Goal: Information Seeking & Learning: Check status

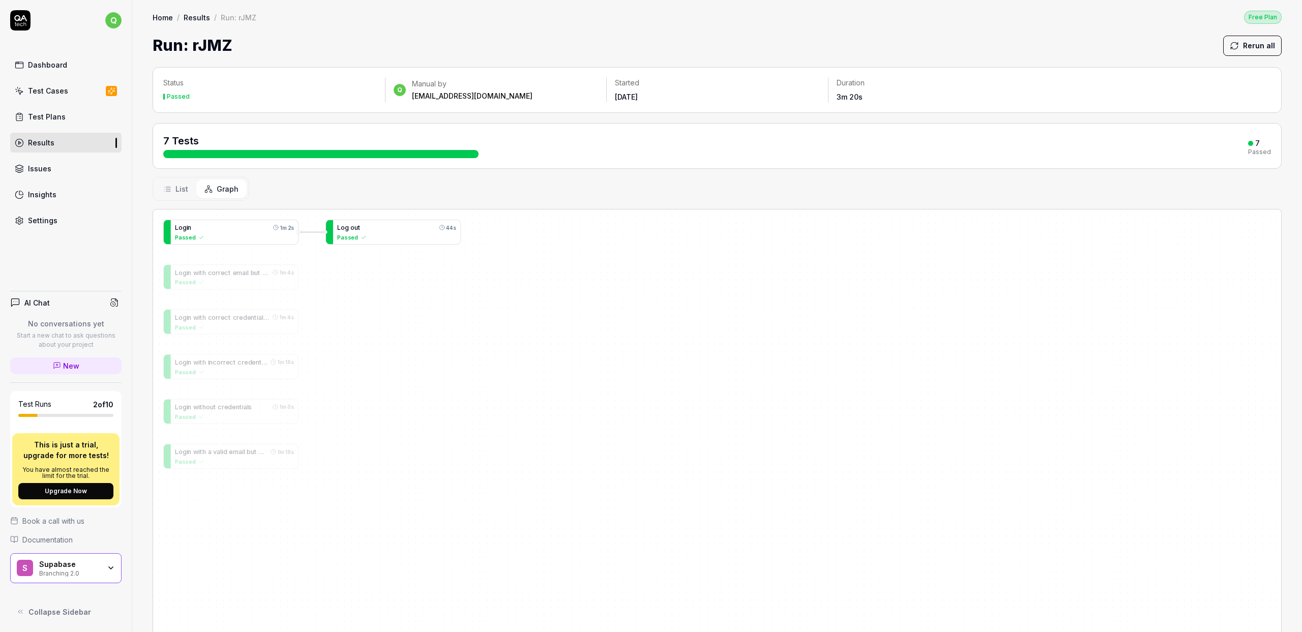
click at [391, 236] on div "Passed" at bounding box center [396, 237] width 119 height 9
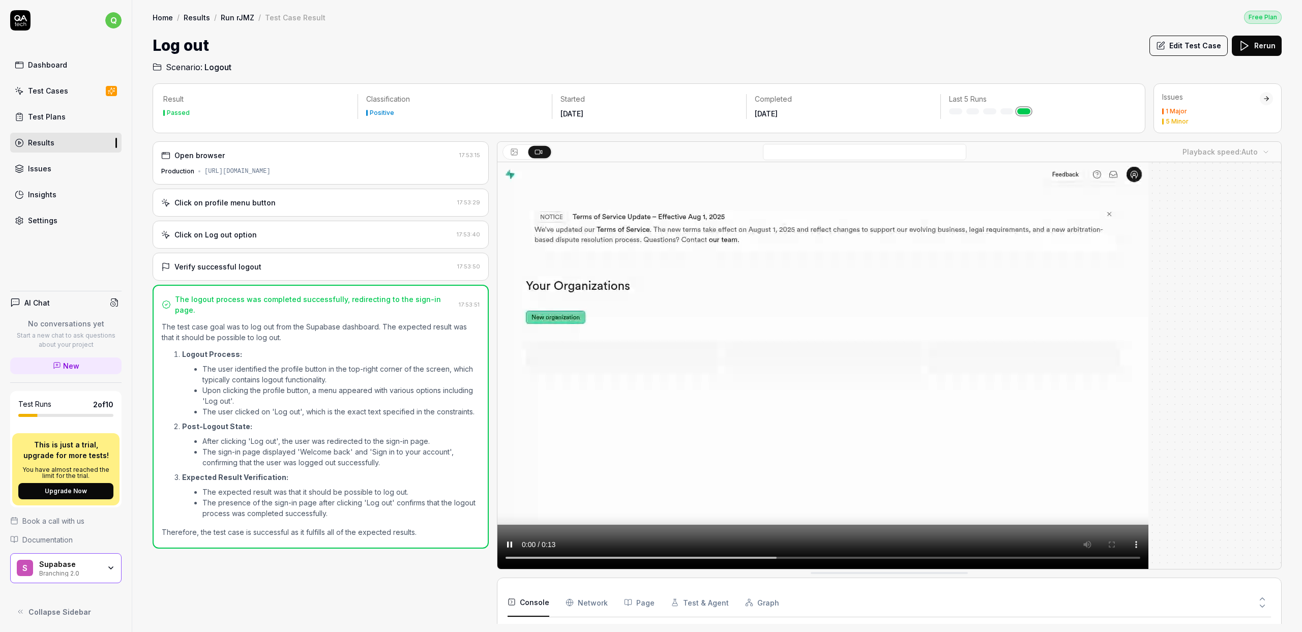
click at [328, 198] on div "Click on profile menu button" at bounding box center [307, 202] width 292 height 11
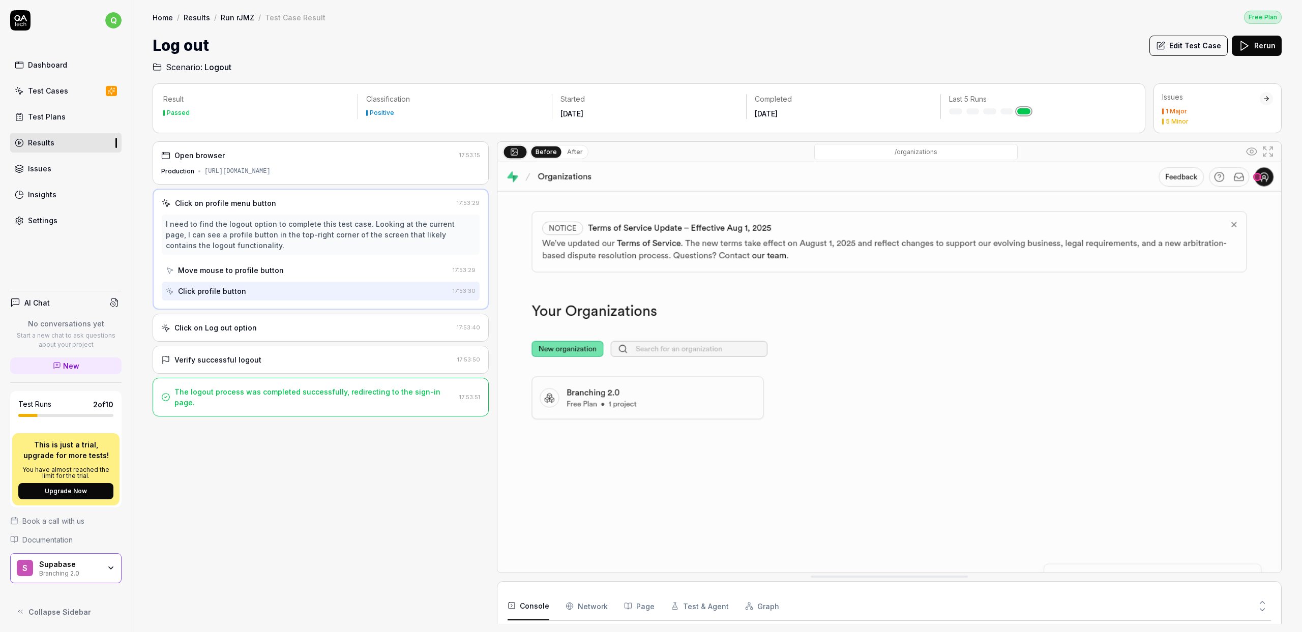
click at [325, 329] on div "Click on Log out option" at bounding box center [306, 328] width 291 height 11
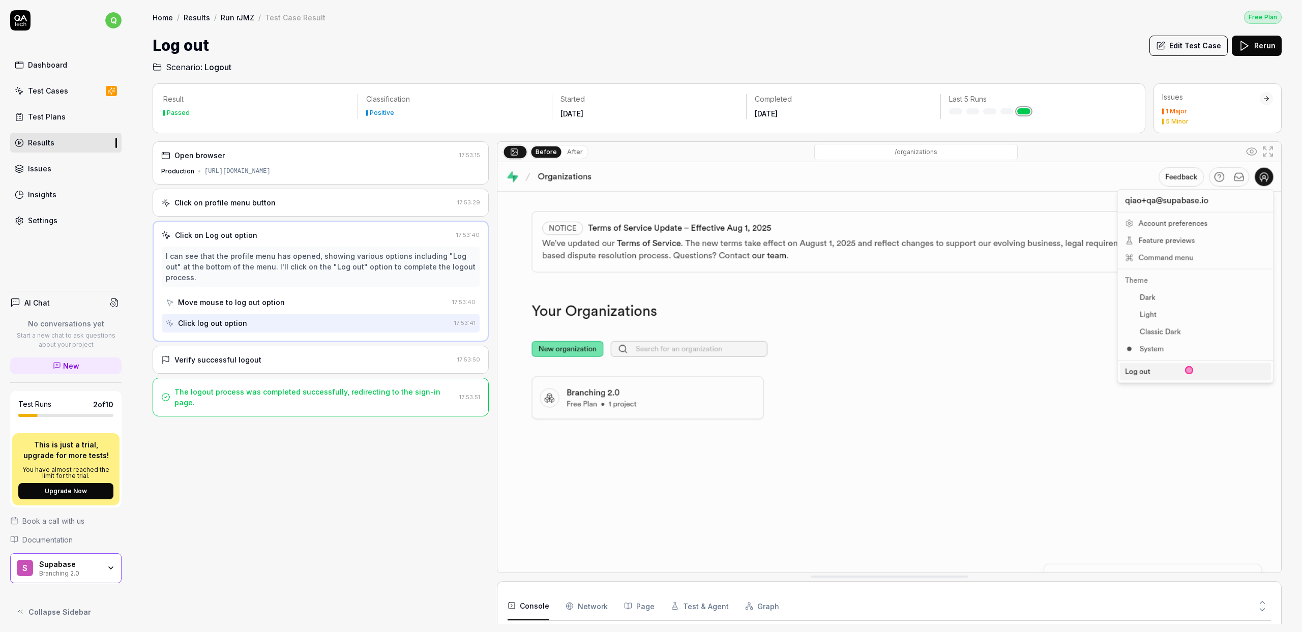
click at [330, 355] on div "Verify successful logout" at bounding box center [307, 360] width 292 height 11
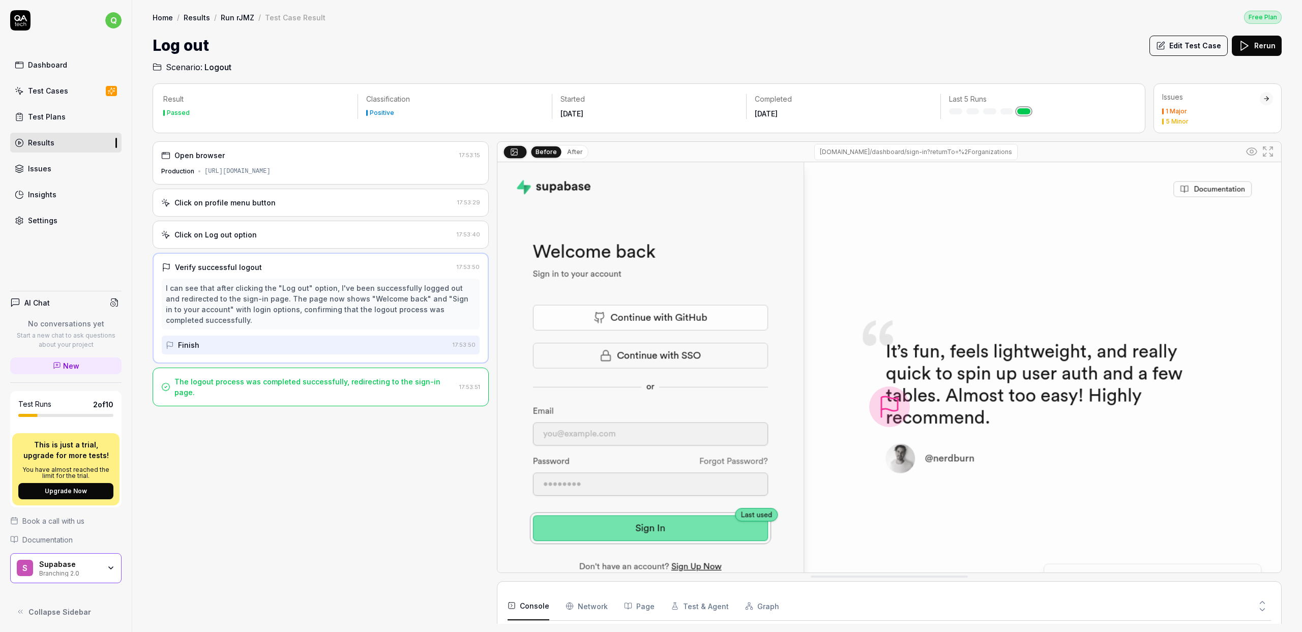
click at [360, 236] on div "Click on Log out option" at bounding box center [306, 234] width 291 height 11
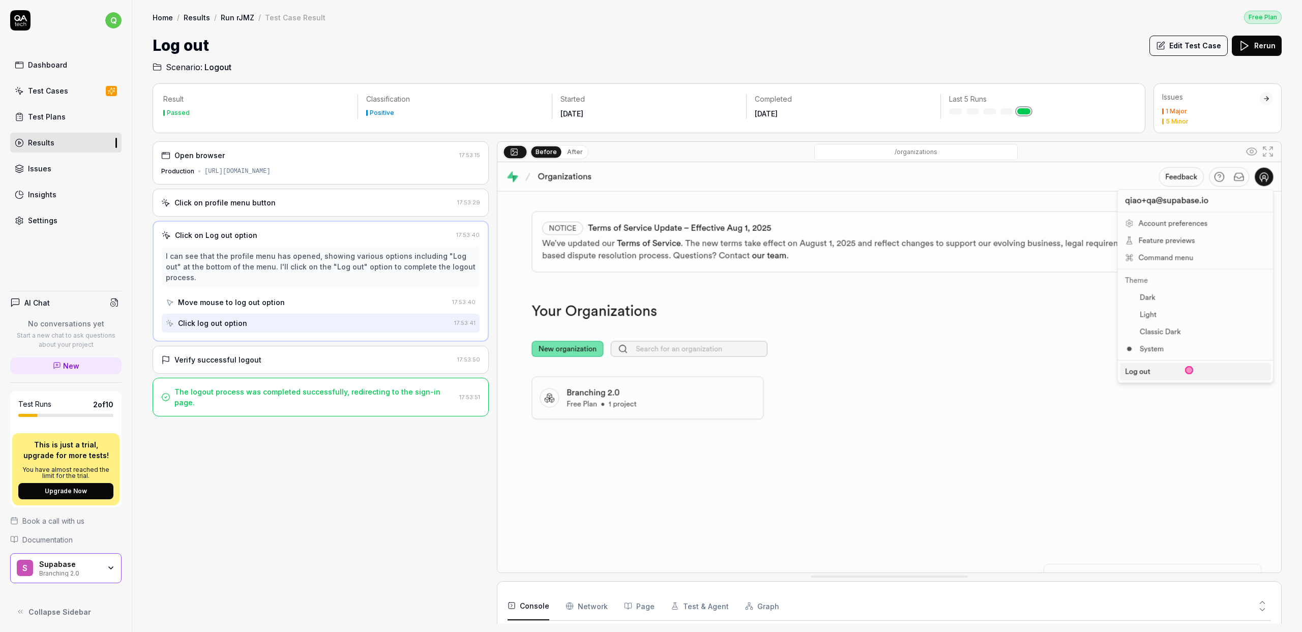
click at [342, 355] on div "Verify successful logout" at bounding box center [307, 360] width 292 height 11
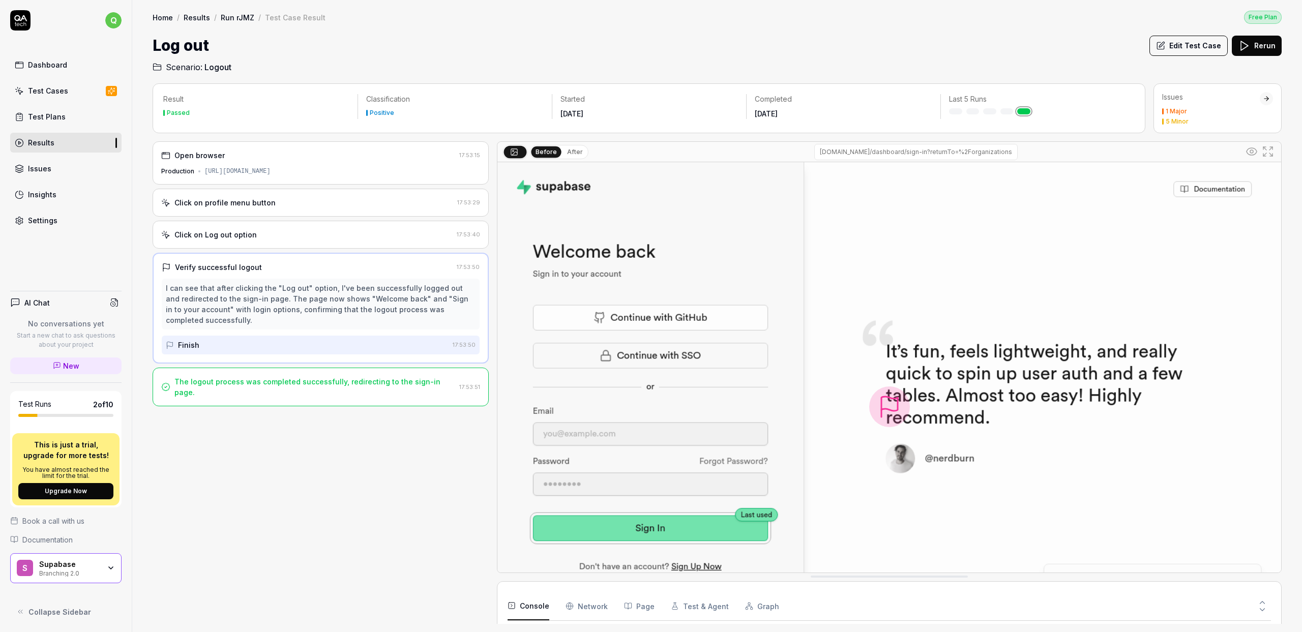
click at [344, 386] on div "The logout process was completed successfully, redirecting to the sign-in page." at bounding box center [314, 386] width 281 height 21
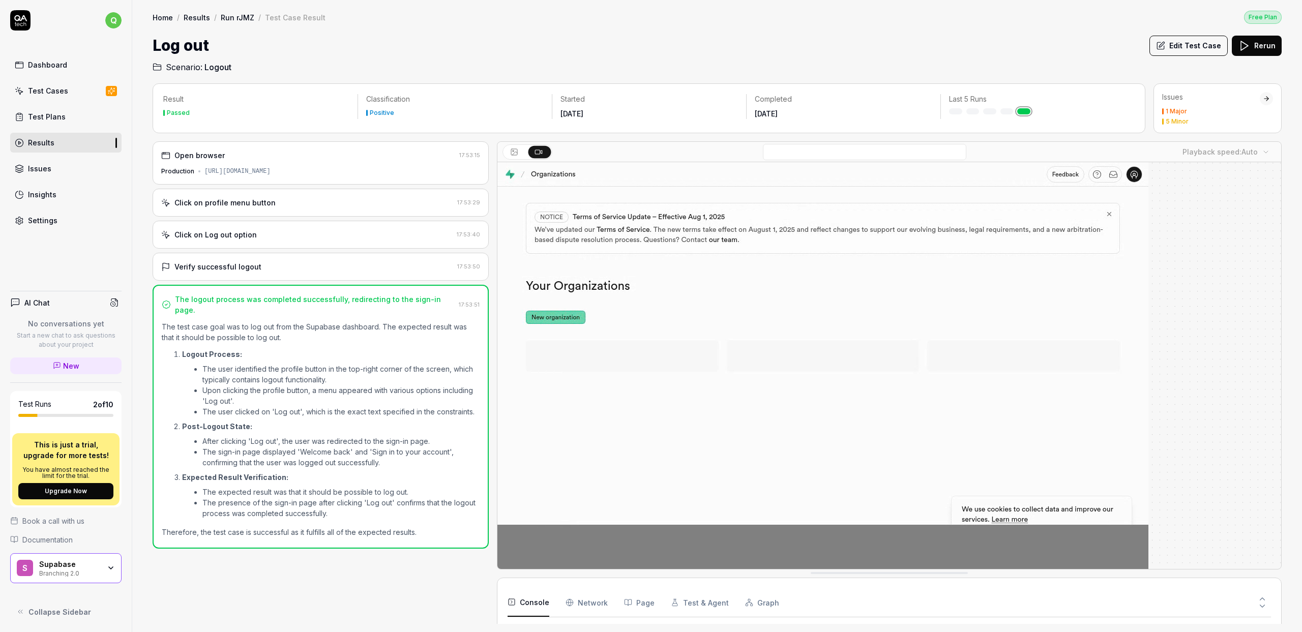
click at [592, 602] on Requests "Network" at bounding box center [587, 603] width 42 height 28
click at [398, 267] on div "Verify successful logout" at bounding box center [307, 266] width 292 height 11
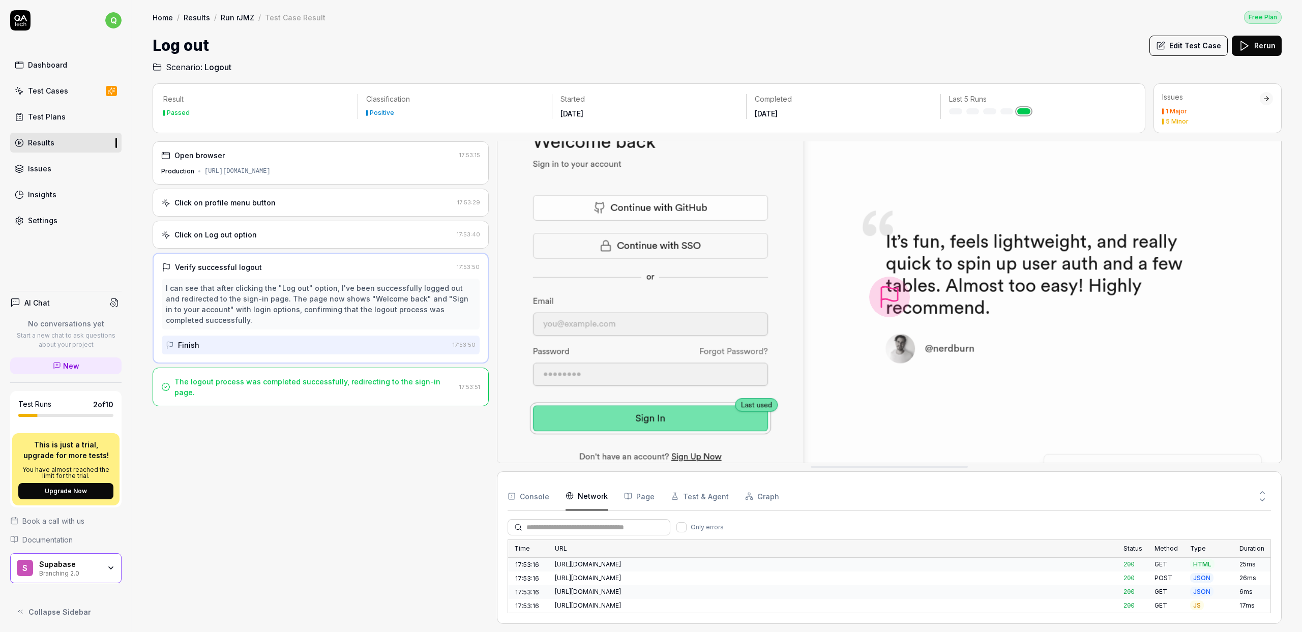
click at [545, 498] on button "Console" at bounding box center [529, 496] width 42 height 28
click at [584, 502] on Requests "Network" at bounding box center [587, 496] width 42 height 28
click at [633, 503] on button "Page" at bounding box center [639, 496] width 31 height 28
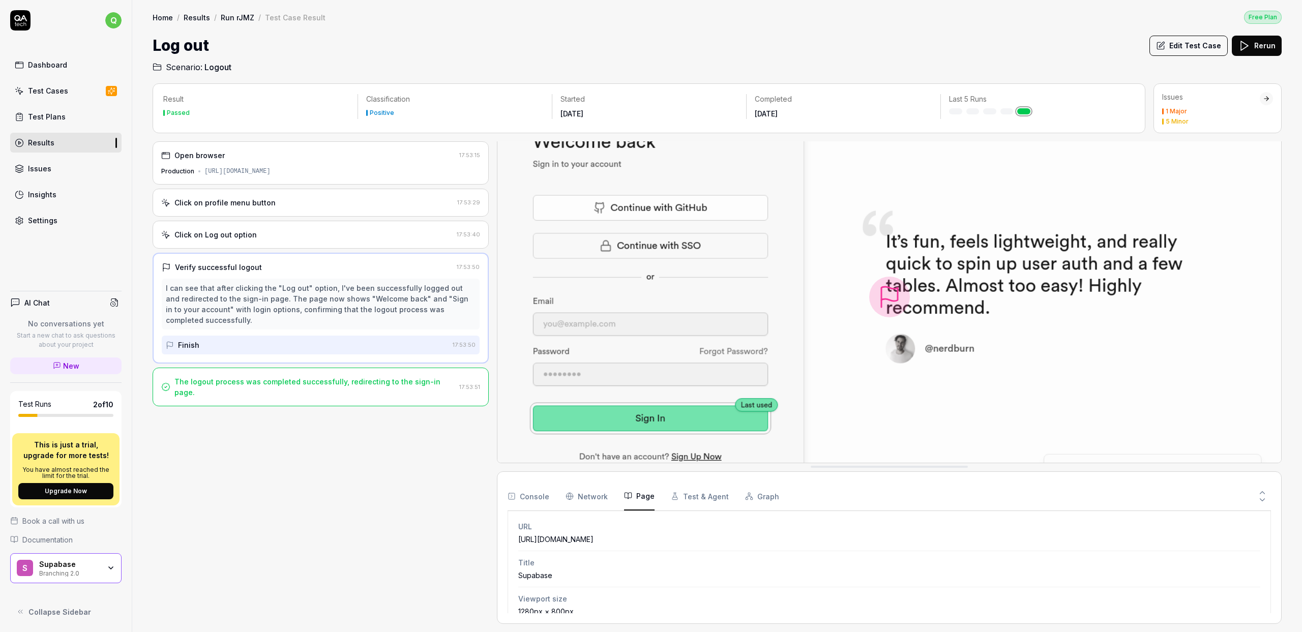
scroll to position [0, 0]
click at [718, 494] on button "Test & Agent" at bounding box center [700, 496] width 58 height 28
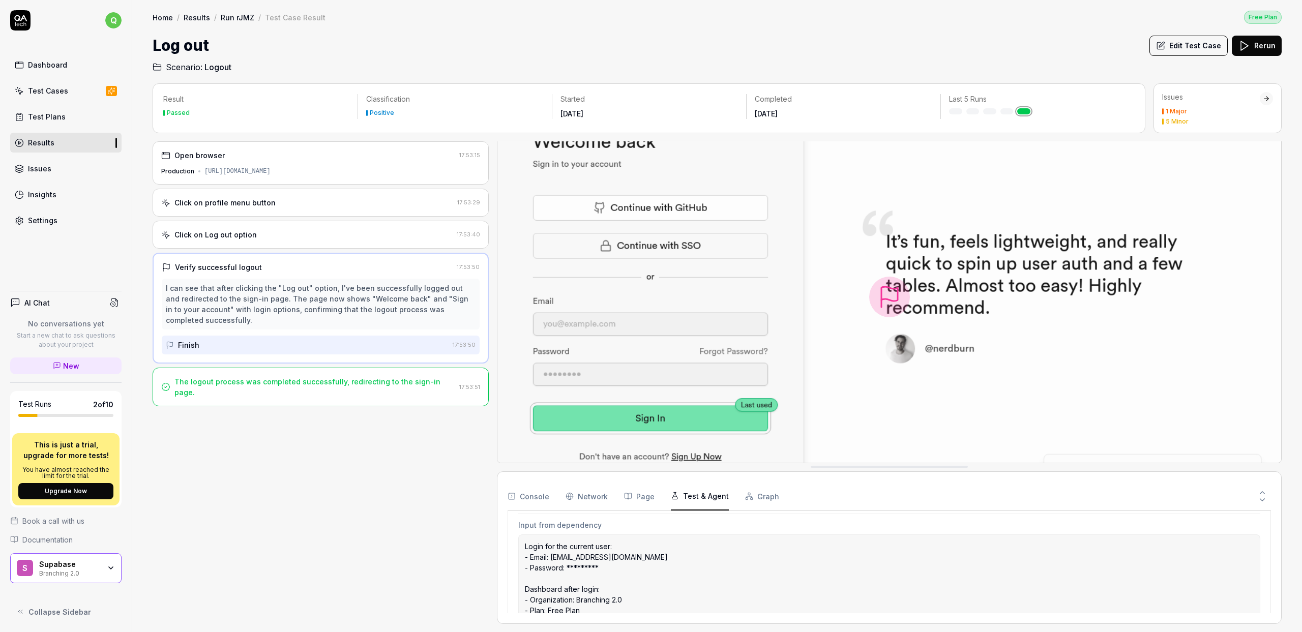
scroll to position [319, 0]
click at [759, 496] on button "Graph" at bounding box center [762, 496] width 34 height 28
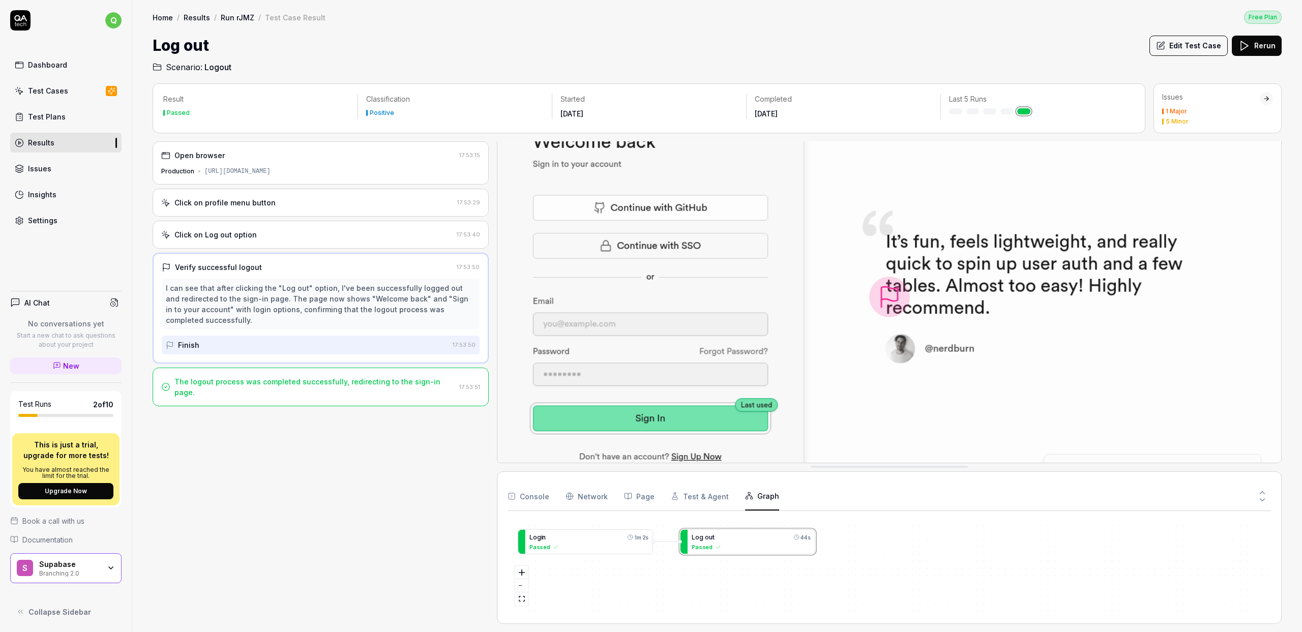
click at [700, 493] on button "Test & Agent" at bounding box center [700, 496] width 58 height 28
click at [645, 495] on button "Page" at bounding box center [639, 496] width 31 height 28
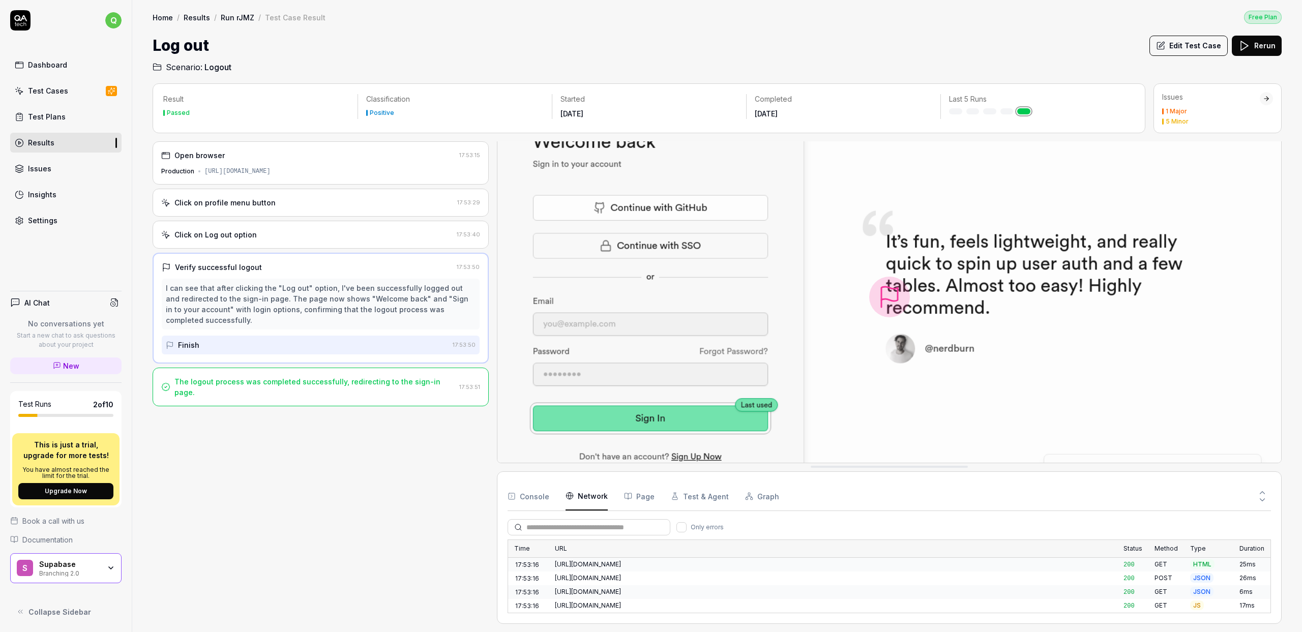
click at [573, 492] on Requests "Network" at bounding box center [587, 496] width 42 height 28
click at [528, 499] on button "Console" at bounding box center [529, 496] width 42 height 28
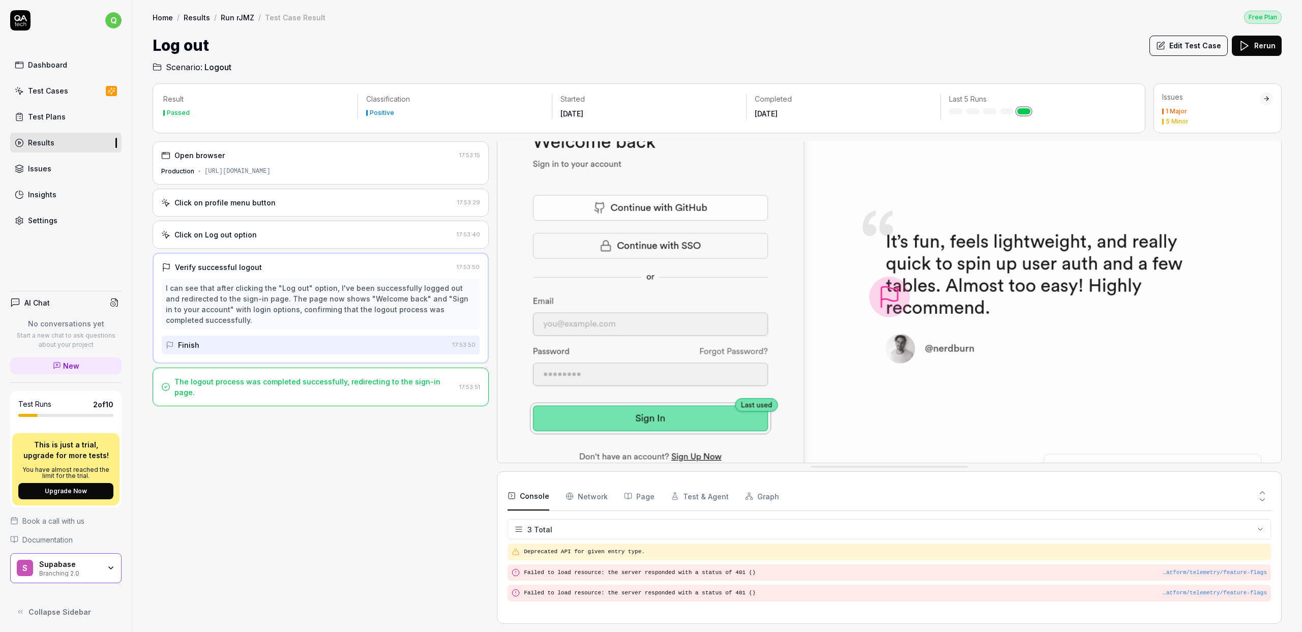
click at [1185, 112] on div "1 Major" at bounding box center [1176, 111] width 21 height 6
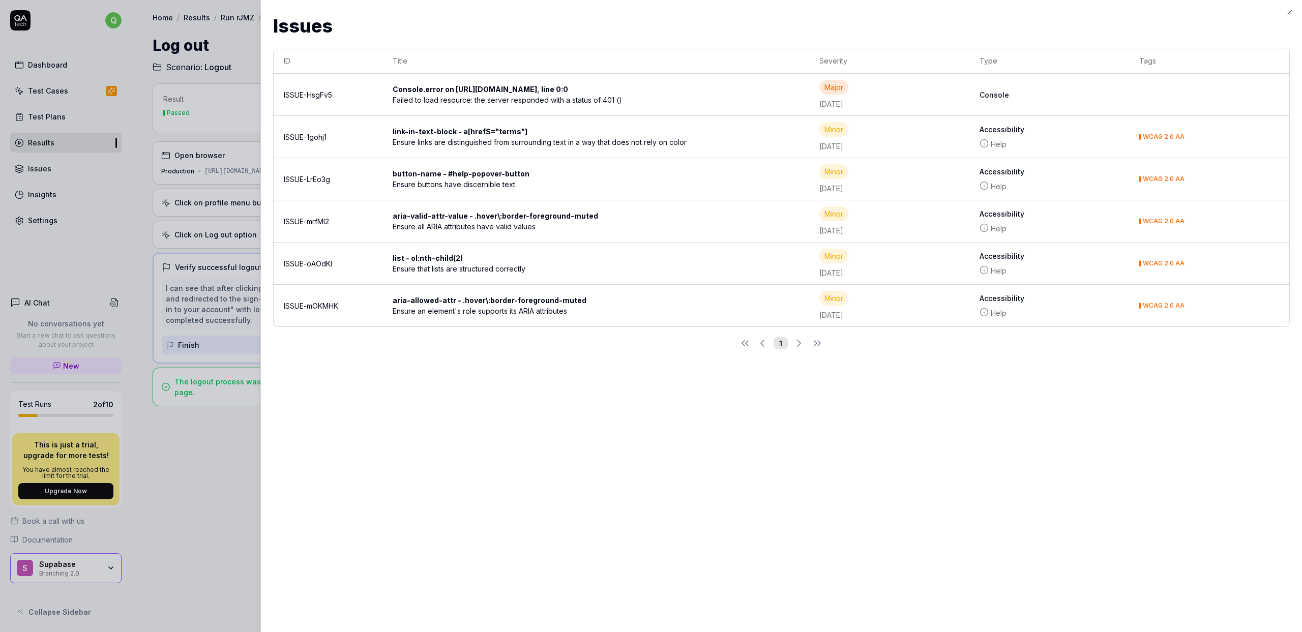
click at [544, 85] on div "Console.error on [URL][DOMAIN_NAME], line 0:0" at bounding box center [485, 89] width 184 height 11
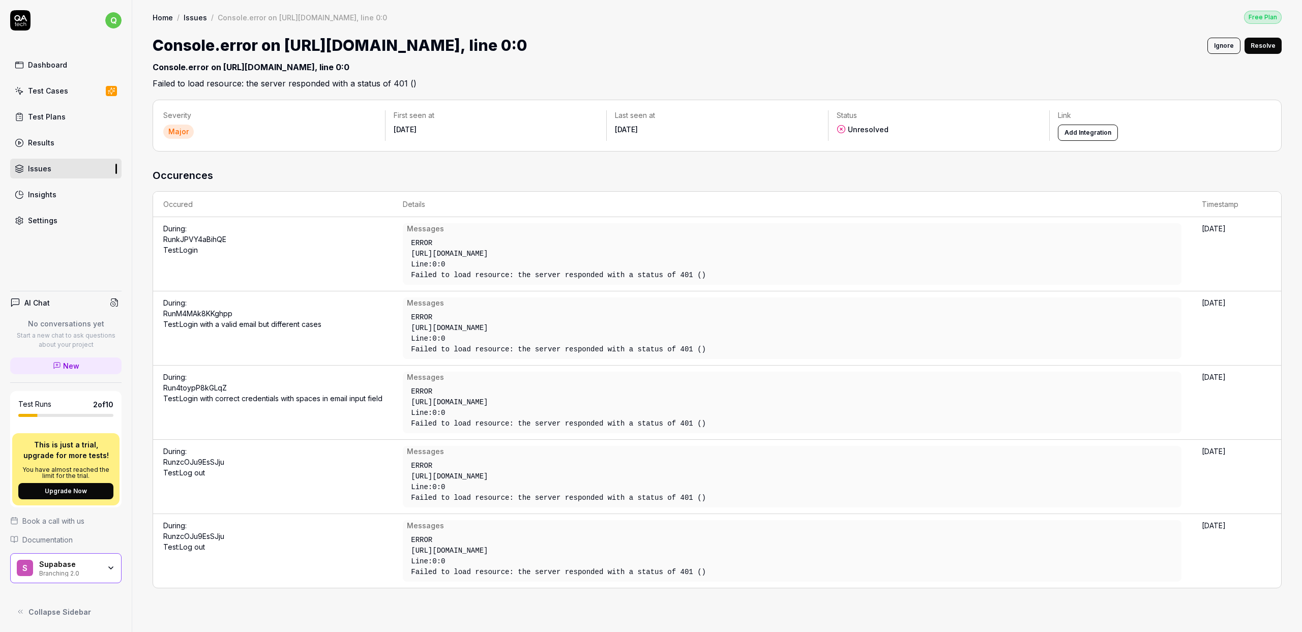
click at [66, 99] on link "Test Cases" at bounding box center [65, 91] width 111 height 20
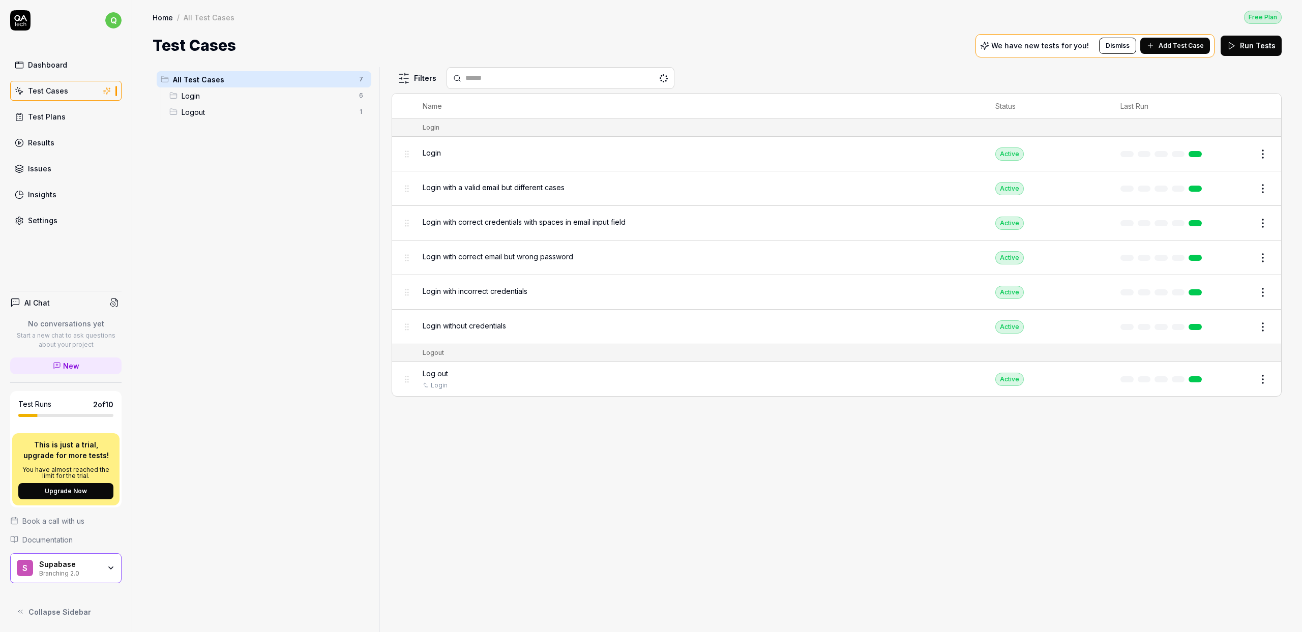
click at [52, 66] on div "Dashboard" at bounding box center [47, 65] width 39 height 11
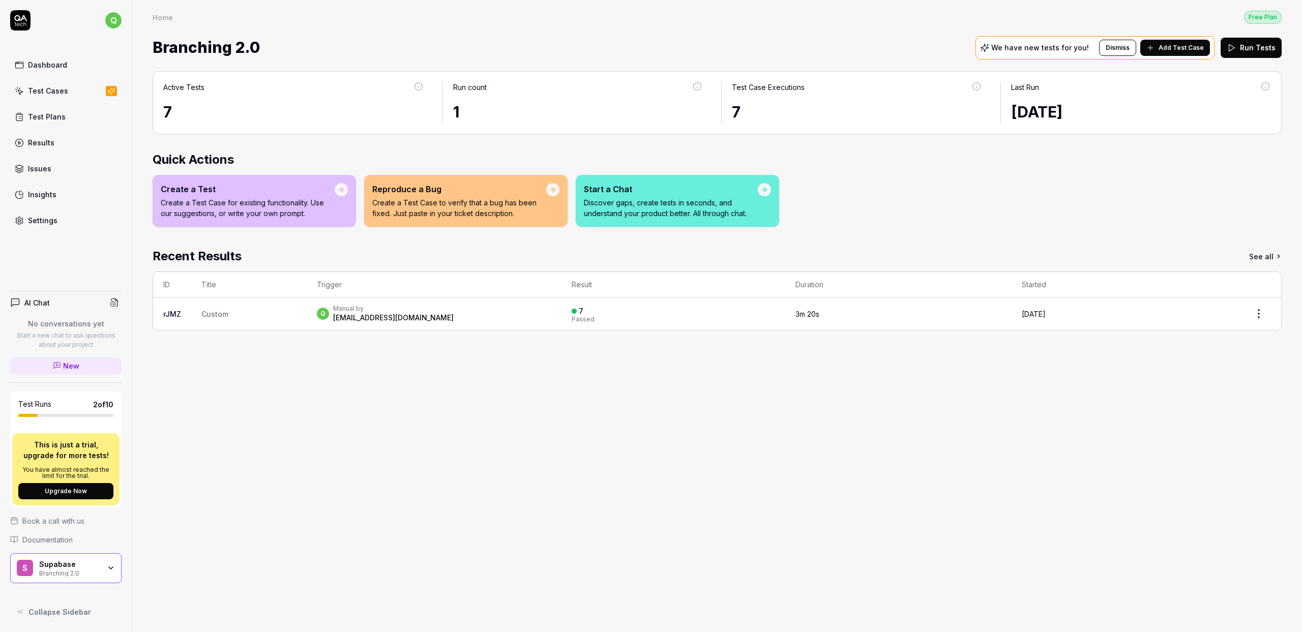
click at [217, 315] on span "Custom" at bounding box center [214, 314] width 27 height 9
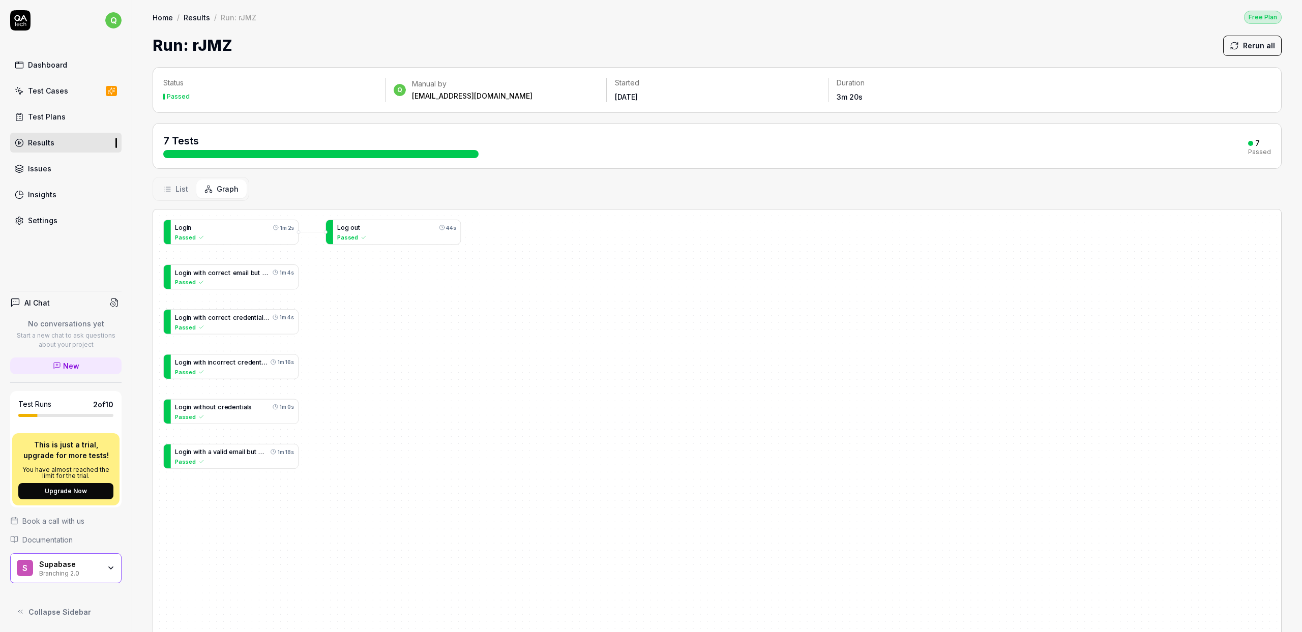
click at [164, 185] on icon at bounding box center [167, 189] width 8 height 8
